Goal: Complete application form

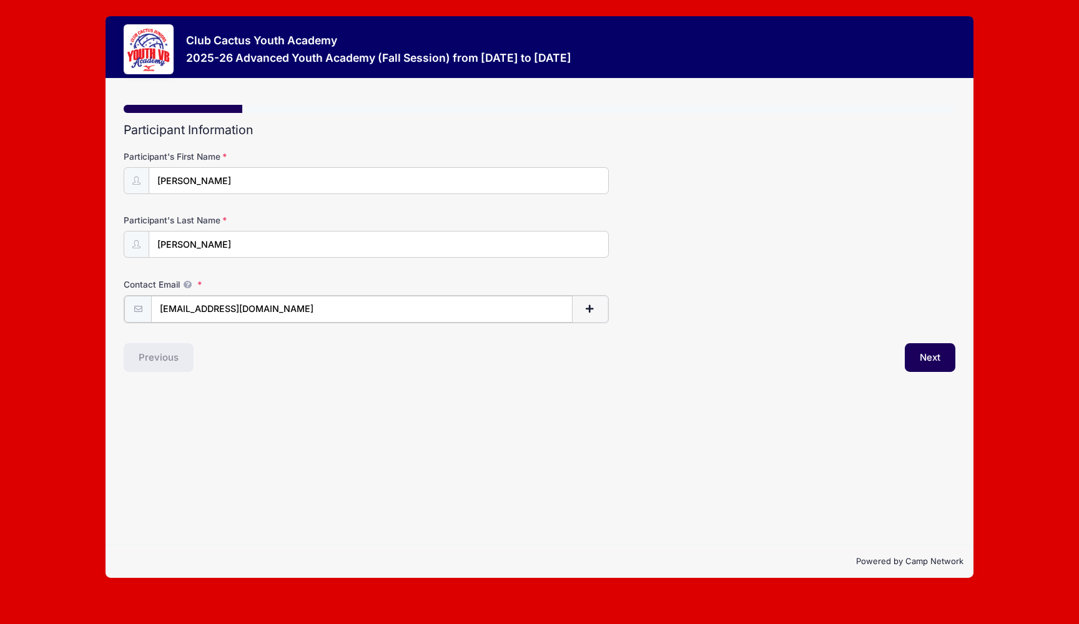
type input "[EMAIL_ADDRESS][DOMAIN_NAME]"
click at [295, 406] on div "Step 1 /7 Step 1 Step 2 Step 3 Step 4 Step 5 Policies Summary Participant Infor…" at bounding box center [540, 312] width 868 height 467
click at [928, 353] on button "Next" at bounding box center [930, 356] width 51 height 29
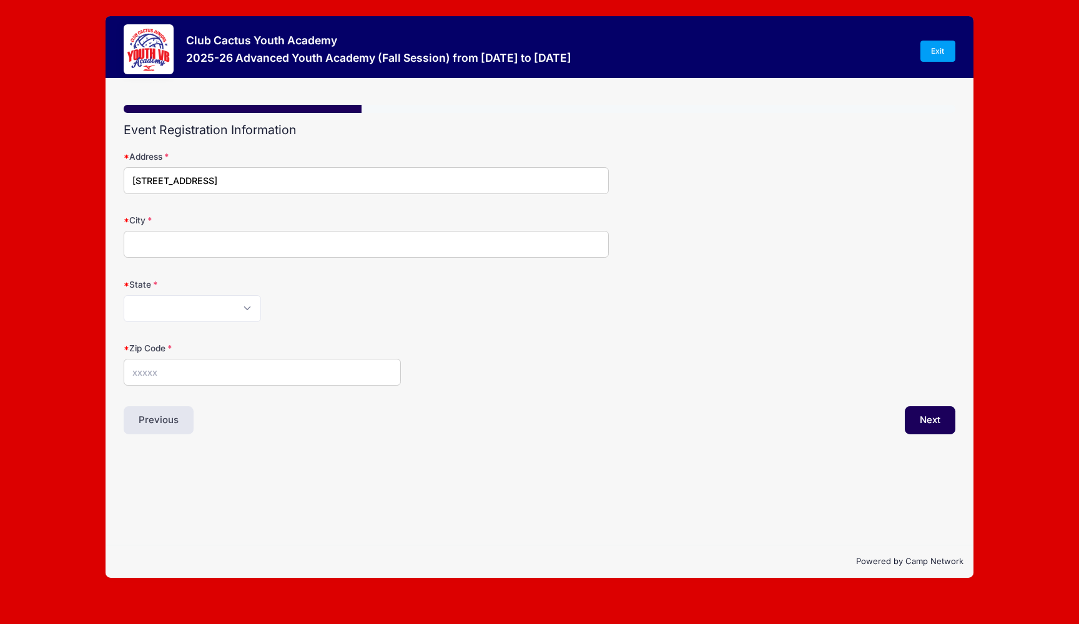
type input "[STREET_ADDRESS]"
type input "T"
type input "Vail"
select select "AZ"
type input "85641"
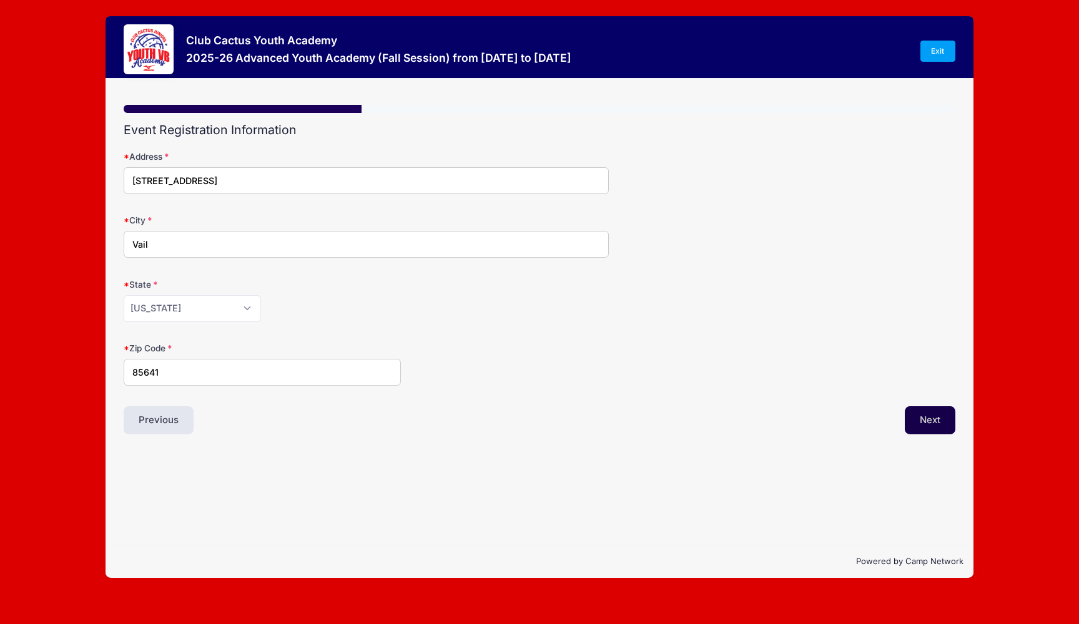
click at [929, 417] on button "Next" at bounding box center [930, 421] width 51 height 29
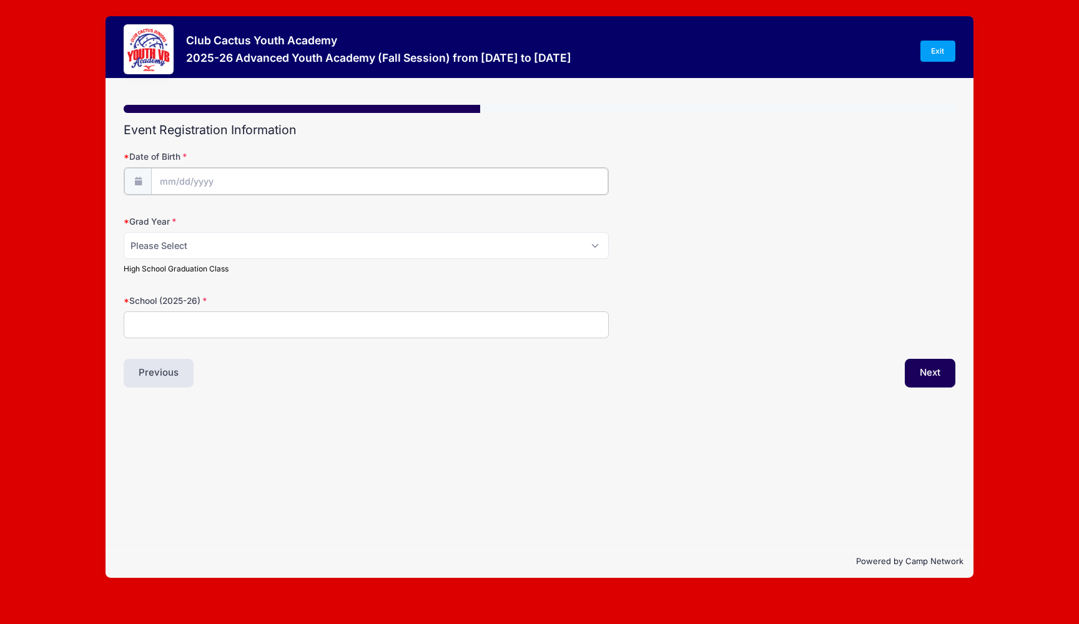
click at [165, 183] on input "Date of Birth" at bounding box center [379, 181] width 457 height 27
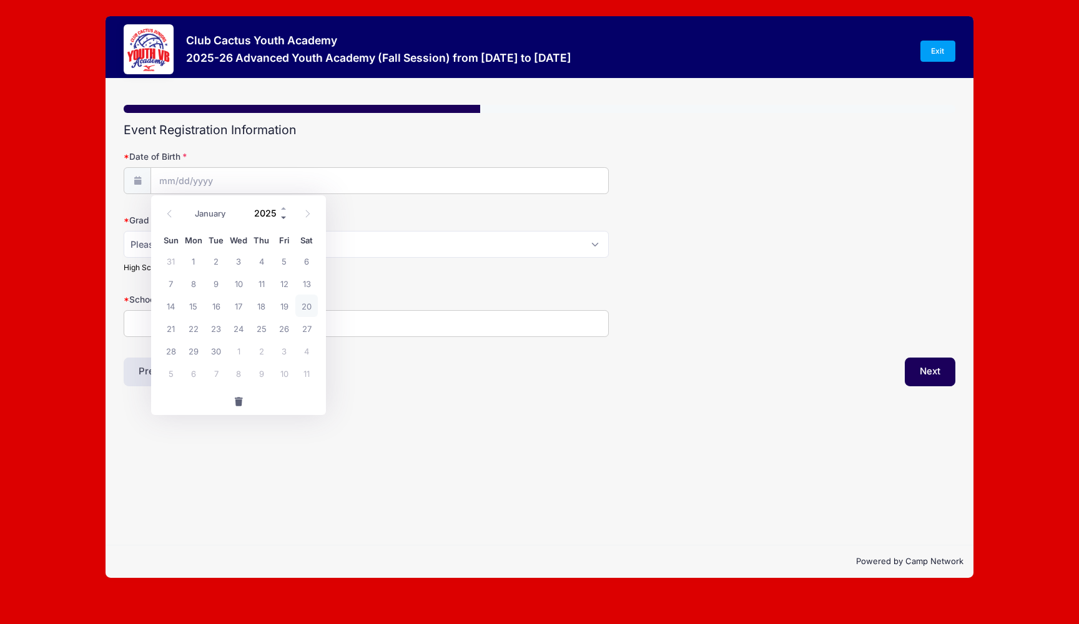
click at [282, 216] on span at bounding box center [284, 217] width 9 height 9
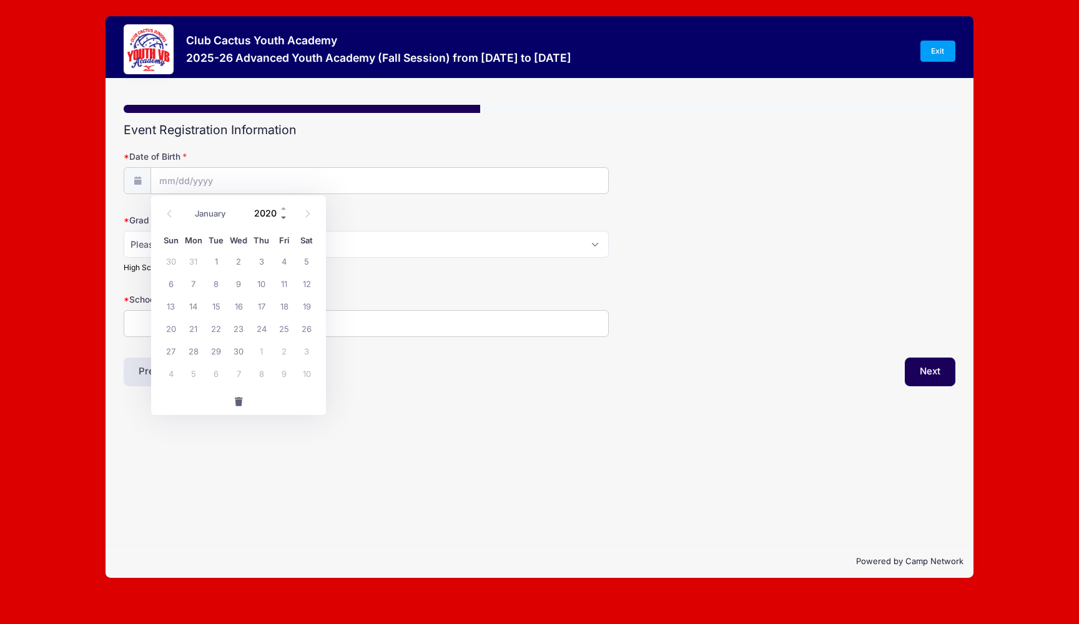
click at [282, 216] on span at bounding box center [284, 217] width 9 height 9
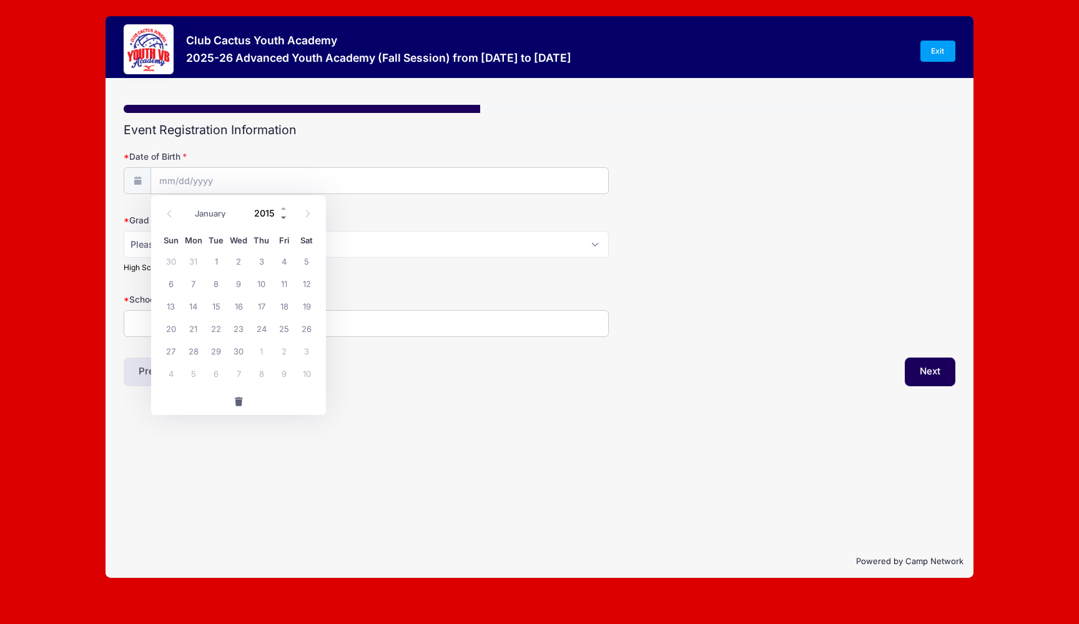
click at [282, 216] on span at bounding box center [284, 217] width 9 height 9
type input "2012"
click at [261, 282] on span "6" at bounding box center [261, 283] width 22 height 22
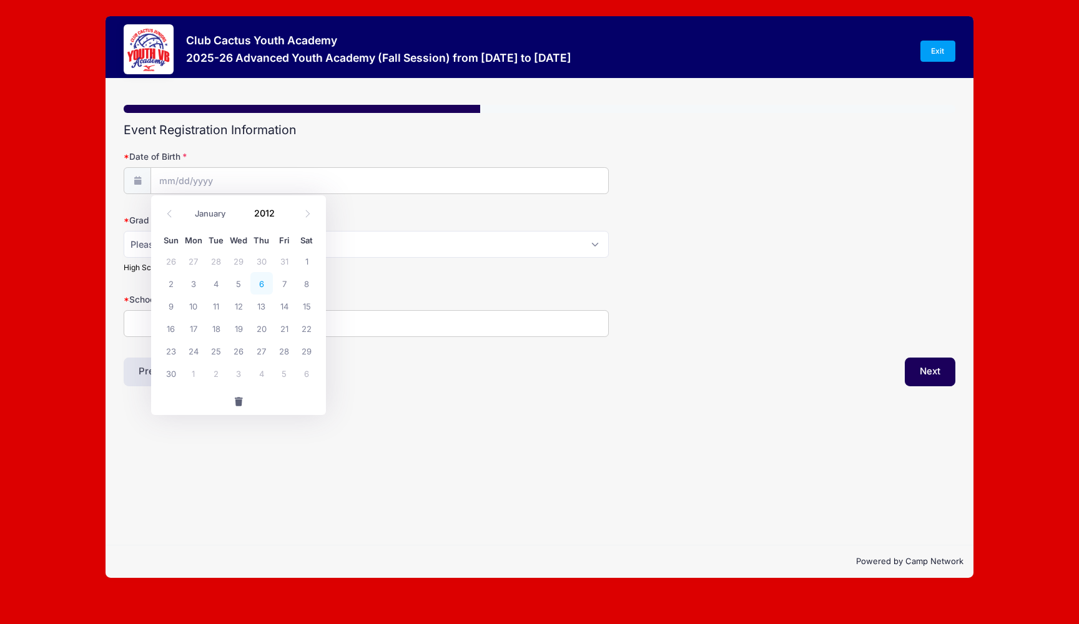
type input "[DATE]"
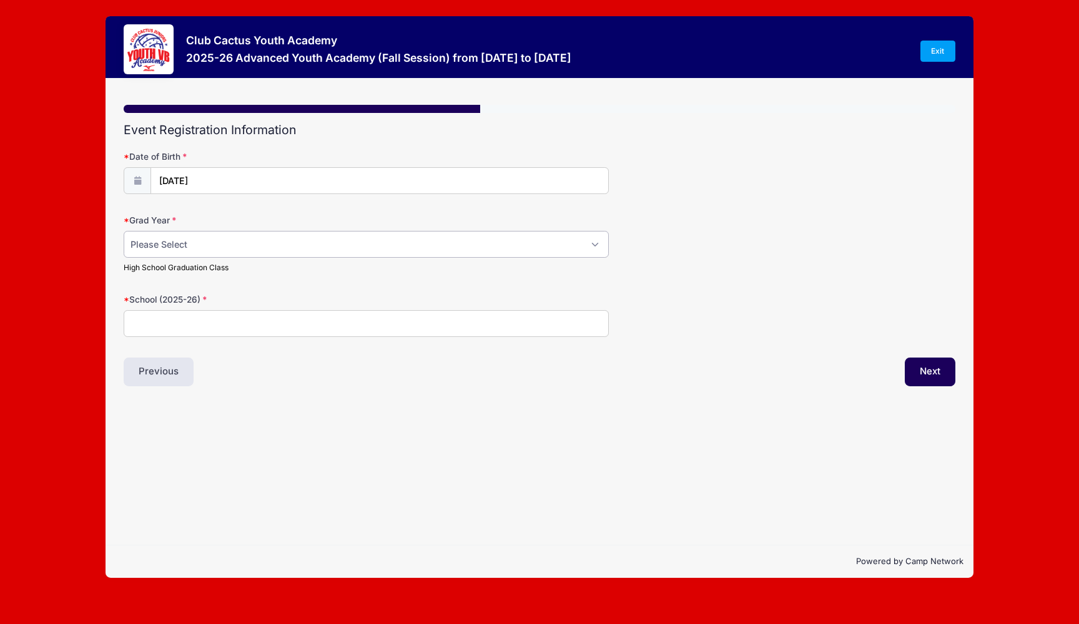
select select "2031"
click at [165, 326] on input "School (2025-26)" at bounding box center [366, 323] width 485 height 27
type input "[GEOGRAPHIC_DATA]"
click at [921, 366] on button "Next" at bounding box center [930, 372] width 51 height 29
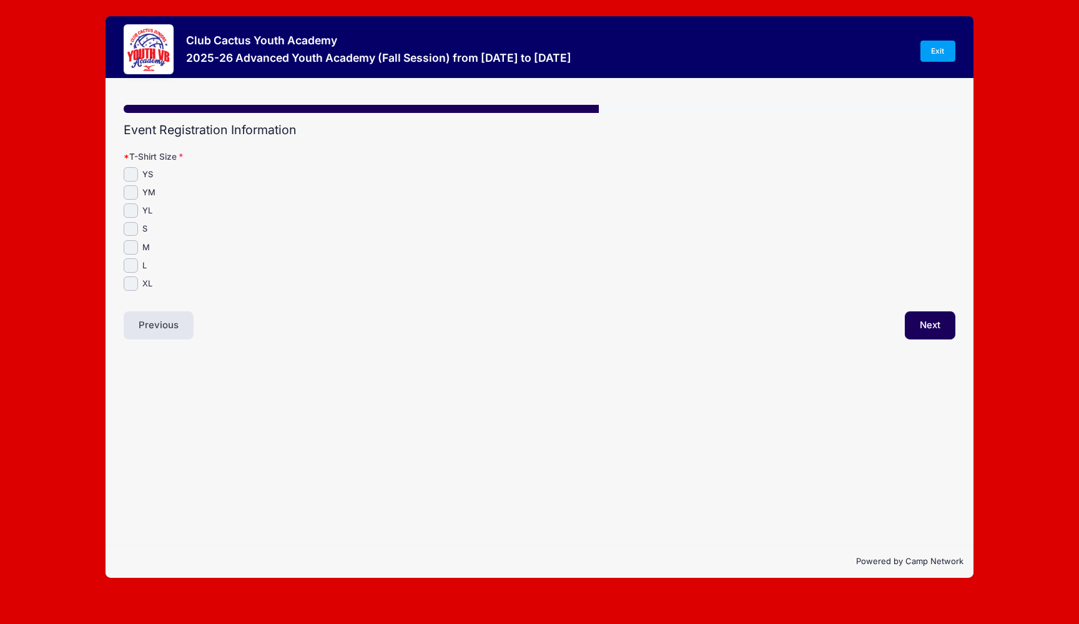
click at [132, 249] on input "M" at bounding box center [131, 247] width 14 height 14
checkbox input "true"
click at [926, 318] on button "Next" at bounding box center [930, 326] width 51 height 29
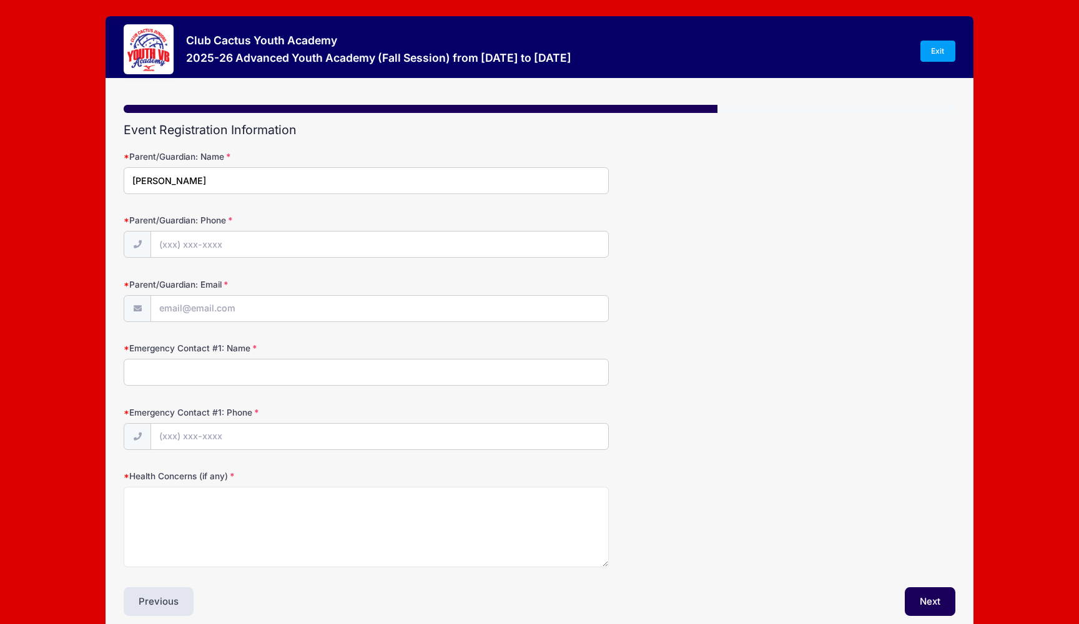
type input "[PERSON_NAME]"
type input "[PHONE_NUMBER]"
type input "[EMAIL_ADDRESS][DOMAIN_NAME]"
type input "[PERSON_NAME]"
type input "[PHONE_NUMBER]"
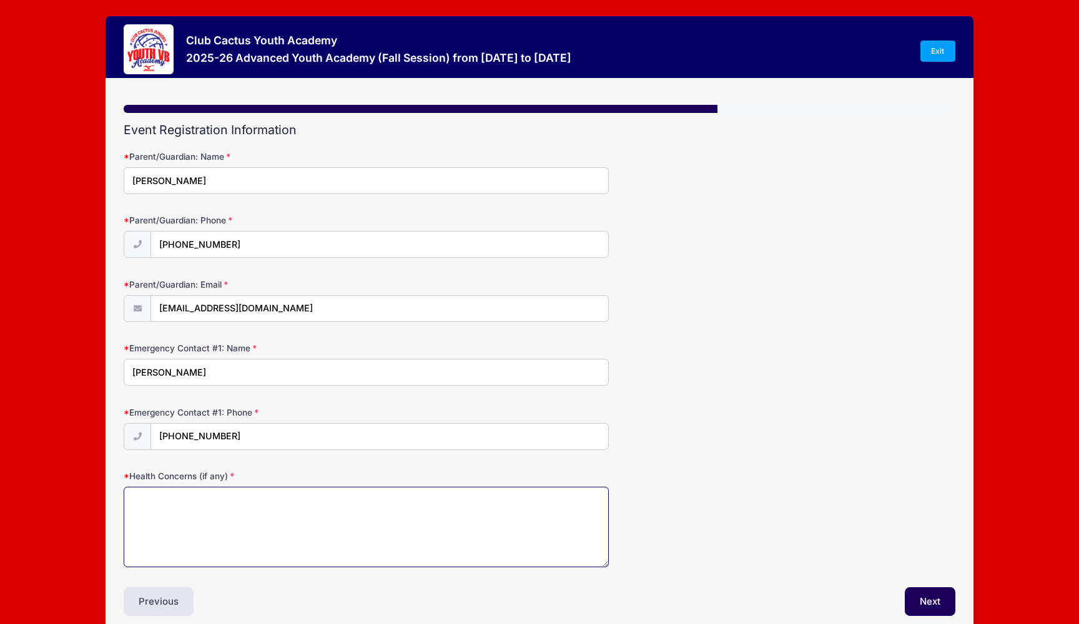
click at [190, 523] on textarea "Health Concerns (if any)" at bounding box center [366, 527] width 485 height 81
type textarea "N"
type textarea "Elbow Surgery [DATE], 100% cleared to play"
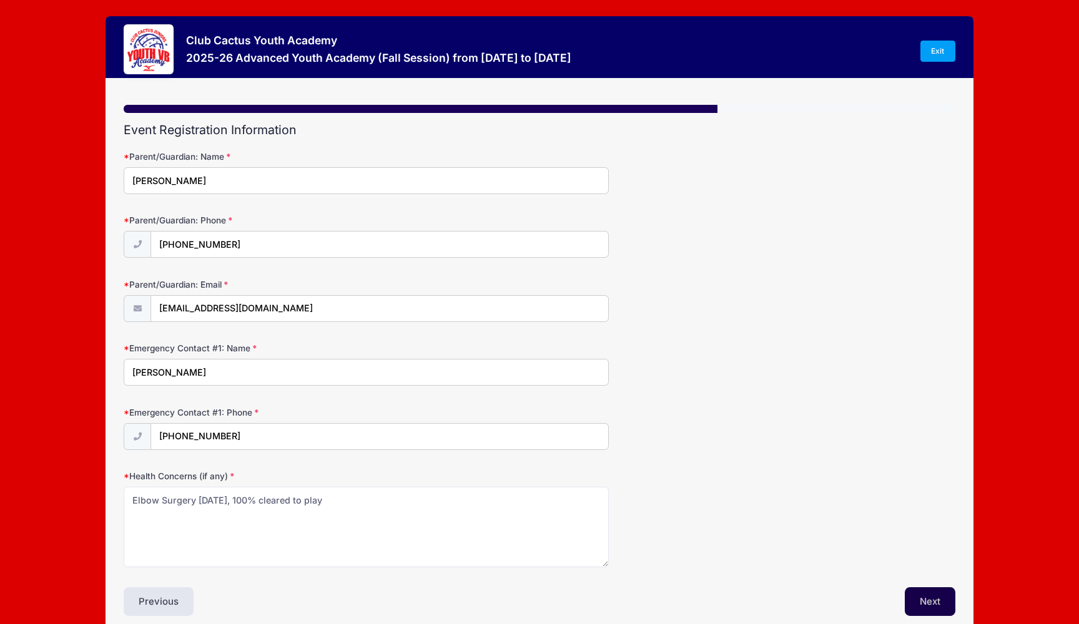
click at [930, 598] on button "Next" at bounding box center [930, 602] width 51 height 29
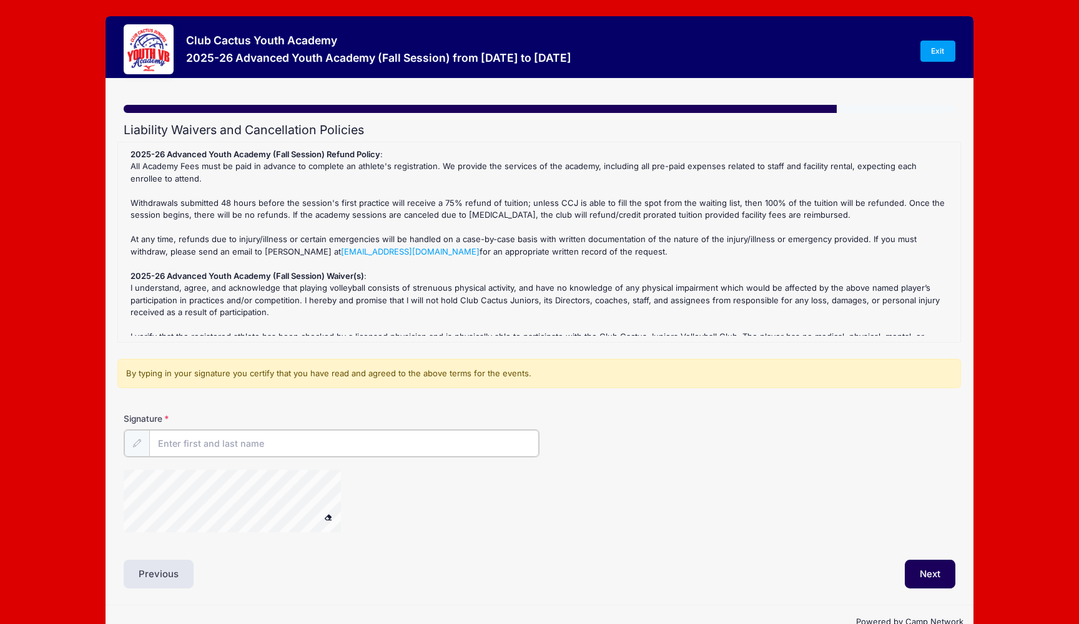
click at [278, 452] on input "Signature" at bounding box center [344, 443] width 390 height 27
type input "[PERSON_NAME]"
click at [937, 571] on button "Next" at bounding box center [930, 573] width 51 height 29
click at [136, 445] on icon at bounding box center [136, 443] width 8 height 8
click at [134, 437] on div at bounding box center [137, 443] width 26 height 27
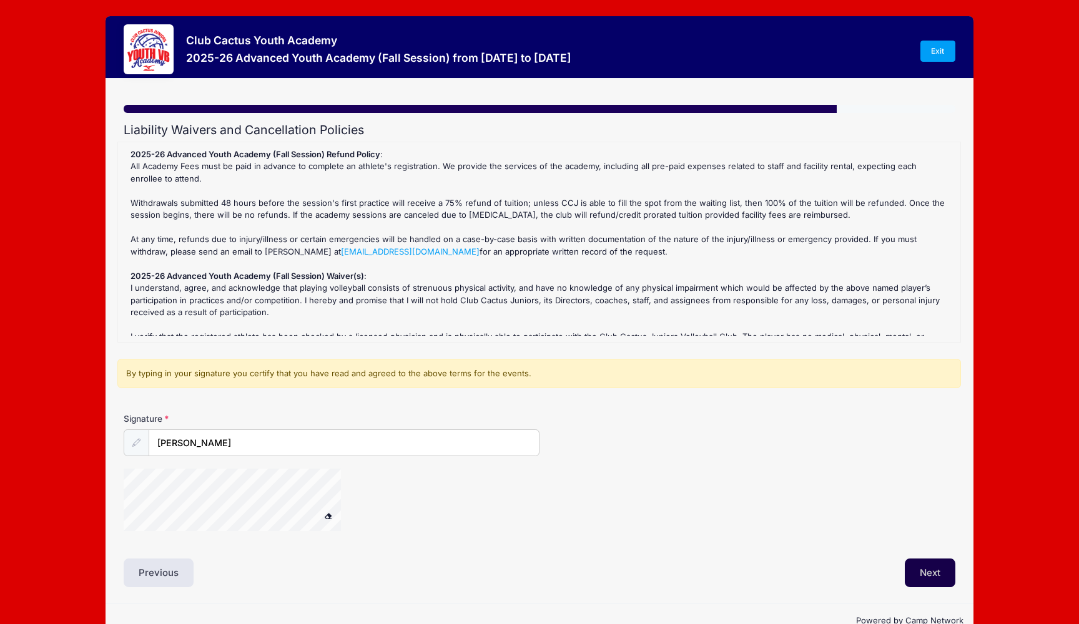
click at [926, 580] on button "Next" at bounding box center [930, 573] width 51 height 29
